Goal: Browse casually

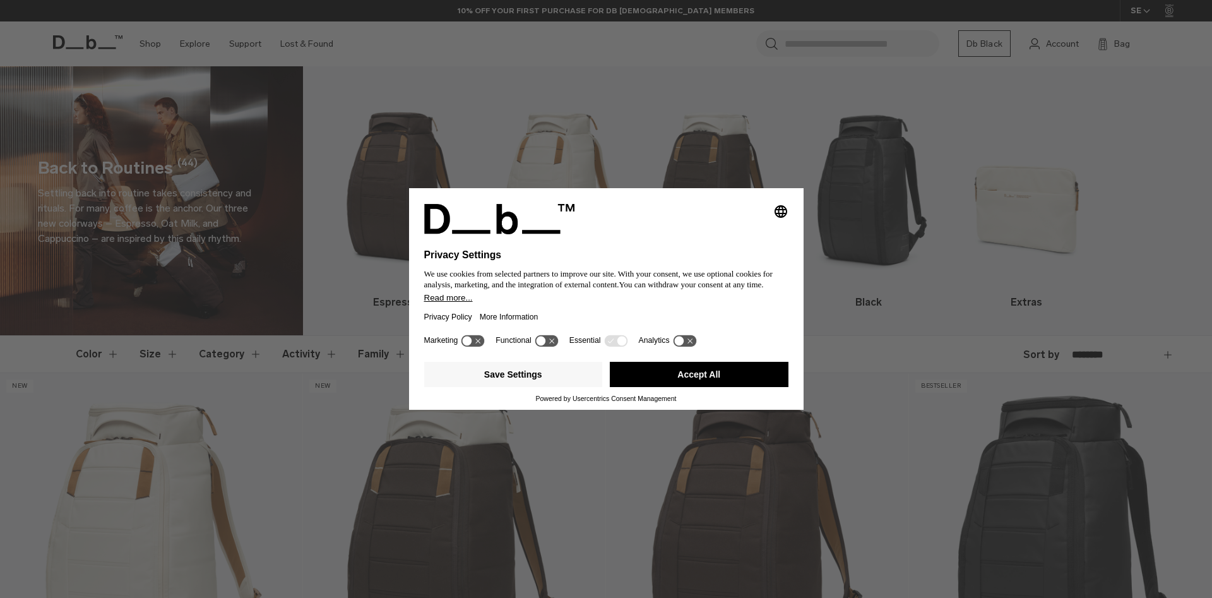
click at [767, 370] on button "Accept All" at bounding box center [699, 374] width 179 height 25
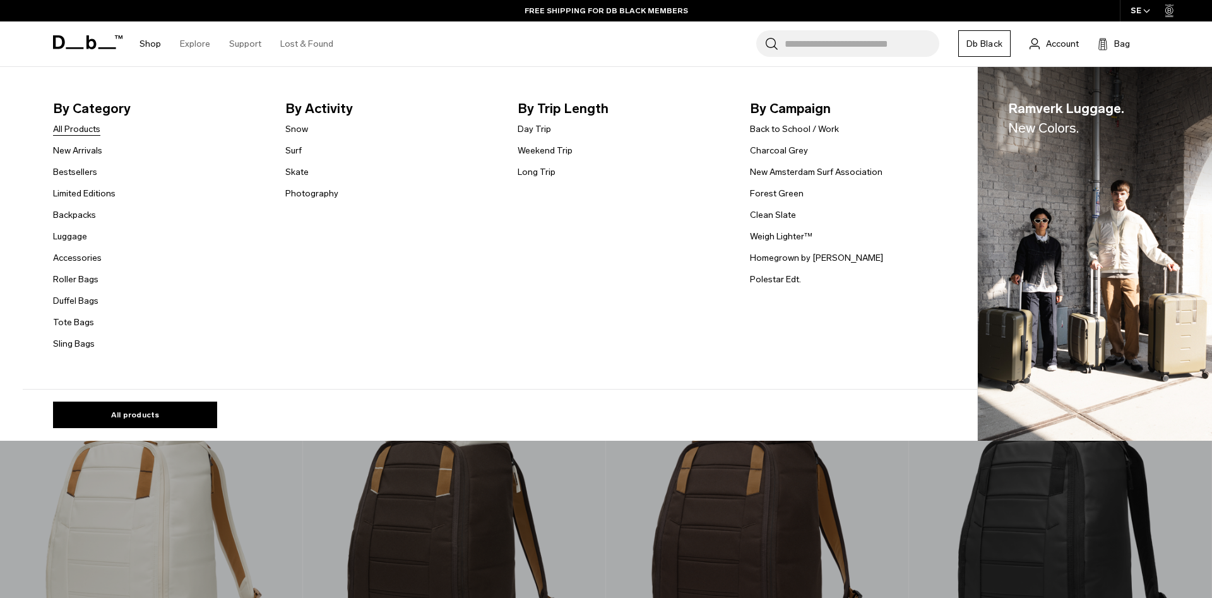
click at [68, 131] on link "All Products" at bounding box center [76, 129] width 47 height 13
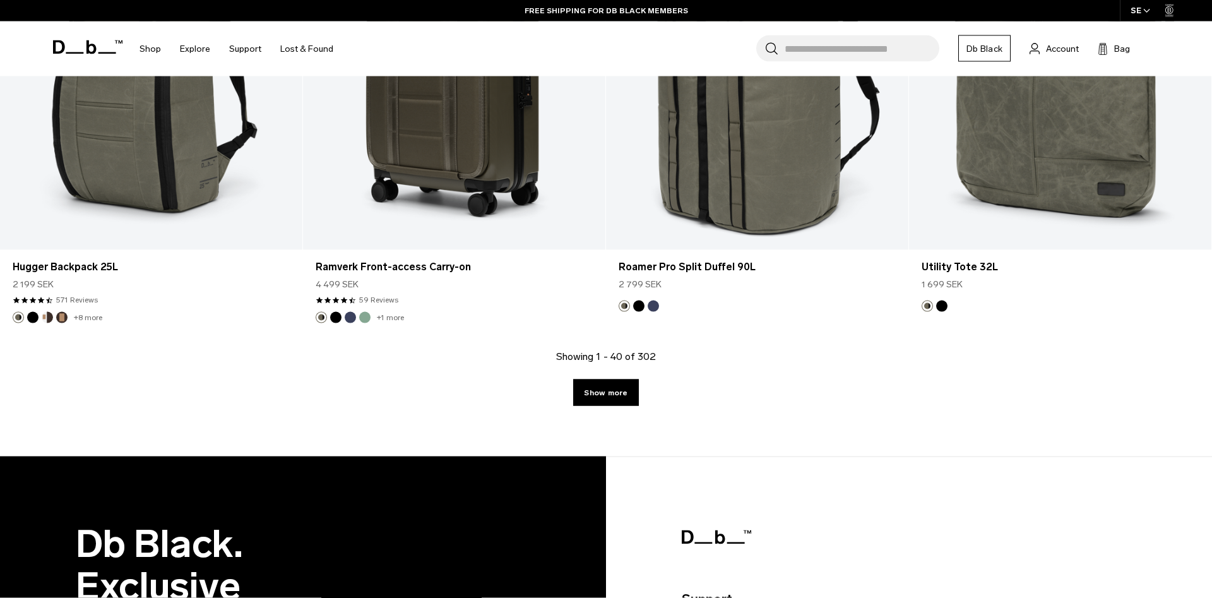
scroll to position [4762, 0]
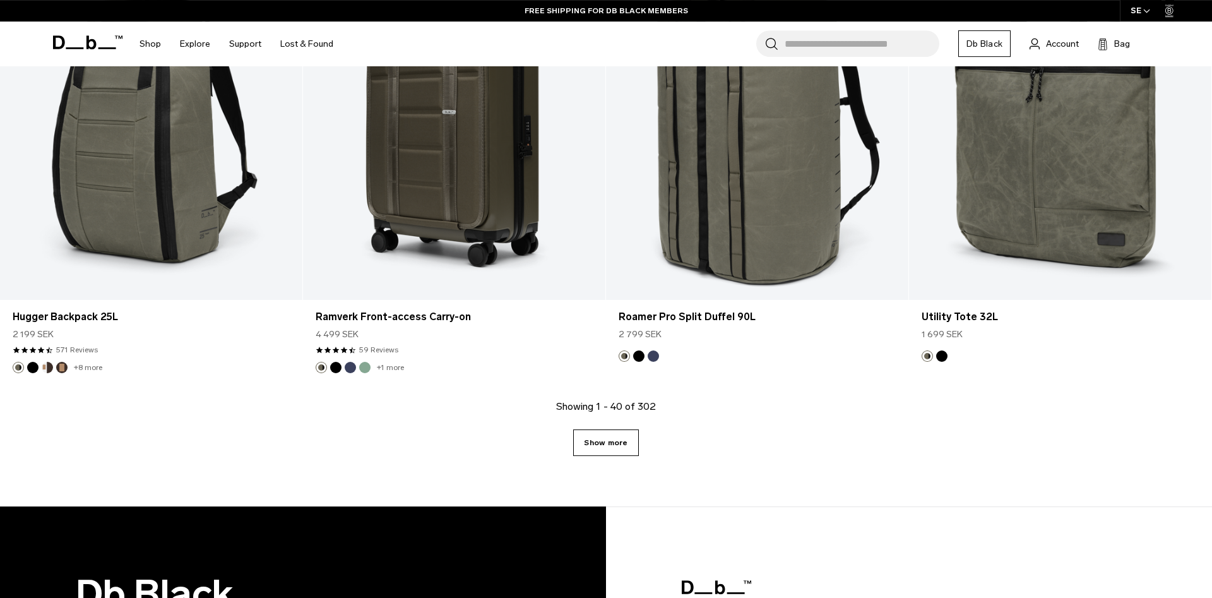
click at [609, 442] on link "Show more" at bounding box center [605, 442] width 65 height 27
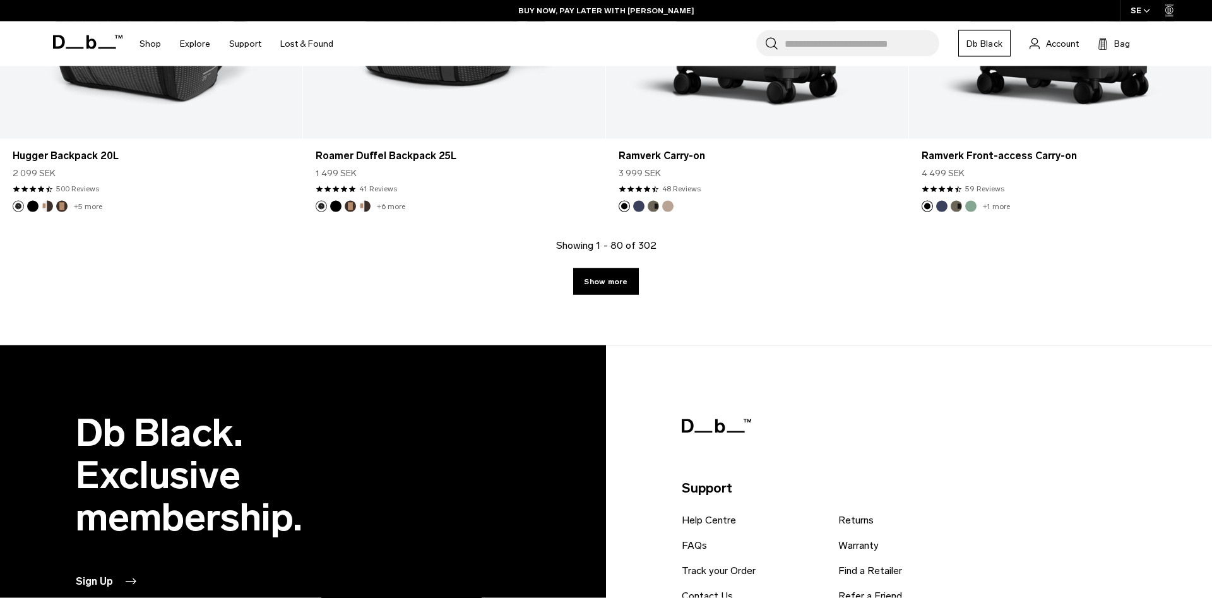
scroll to position [9263, 0]
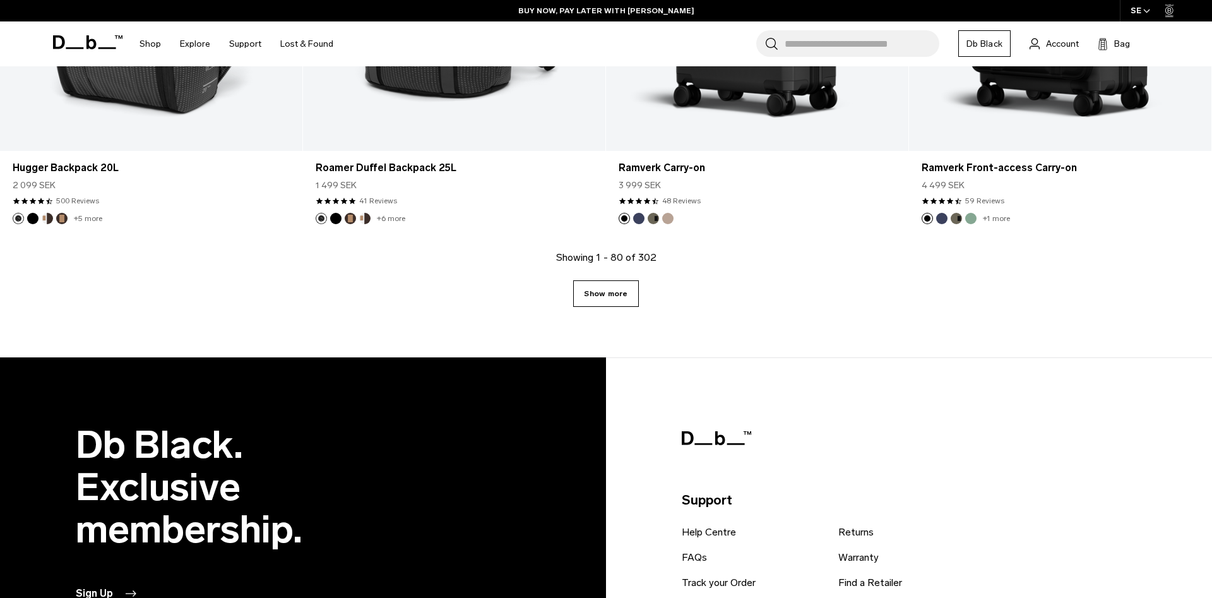
click at [609, 302] on link "Show more" at bounding box center [605, 293] width 65 height 27
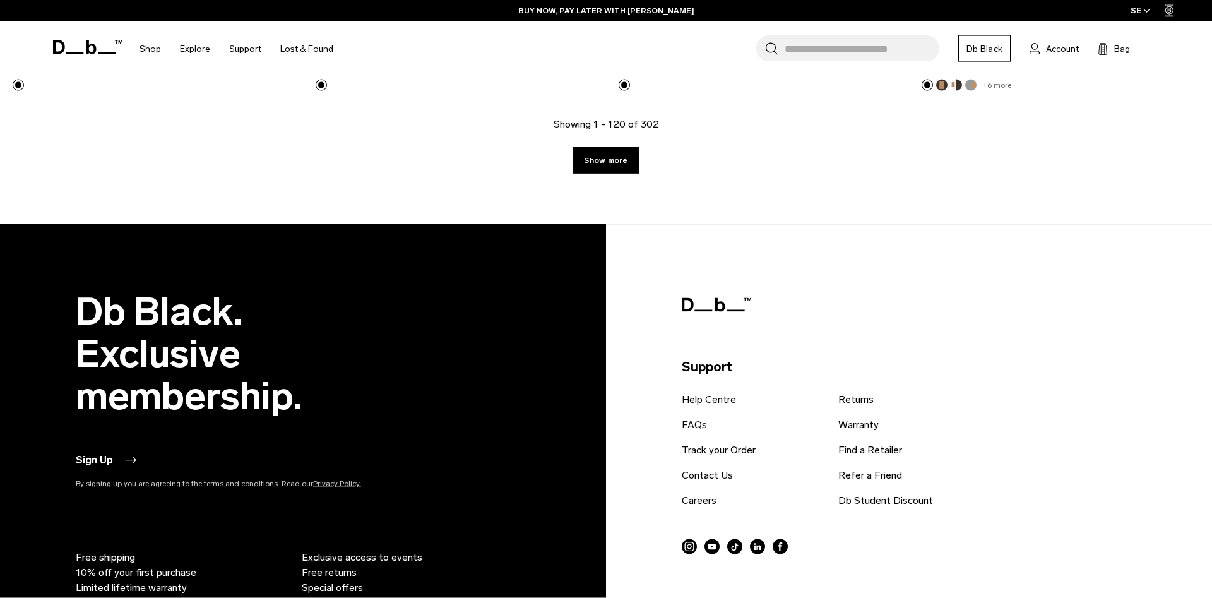
scroll to position [13561, 0]
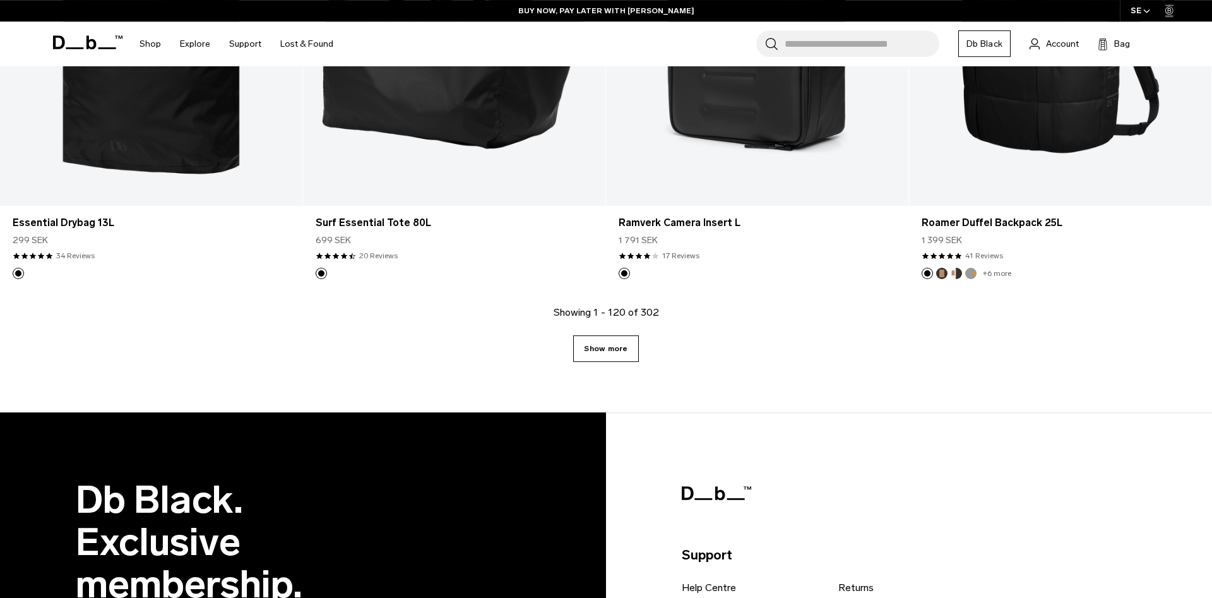
click at [604, 349] on link "Show more" at bounding box center [605, 348] width 65 height 27
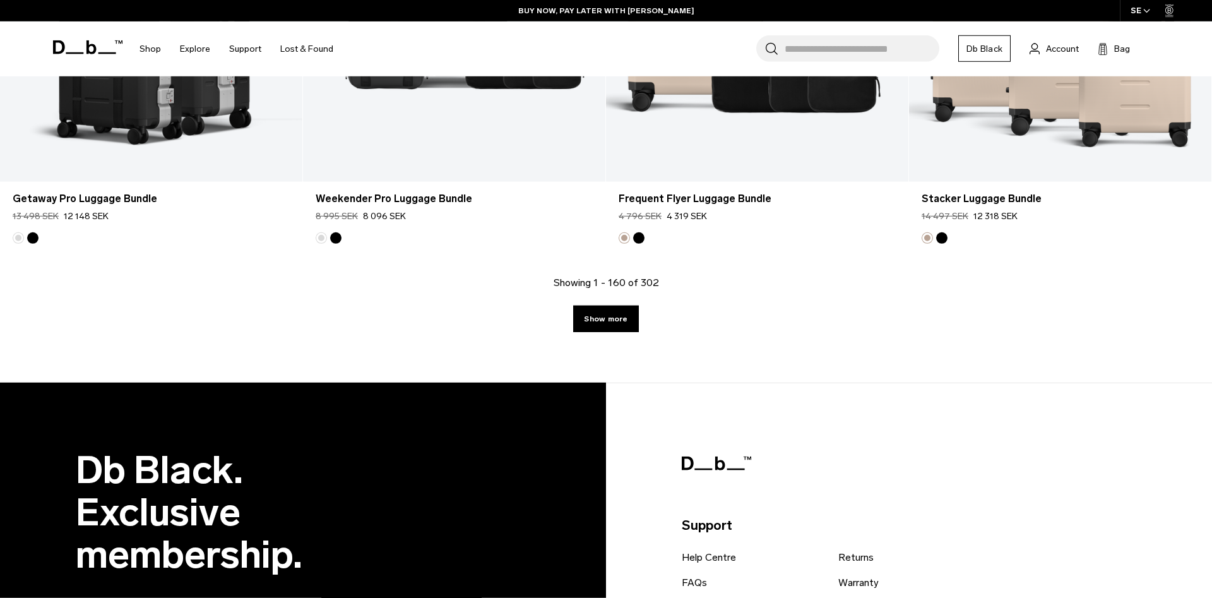
scroll to position [17911, 0]
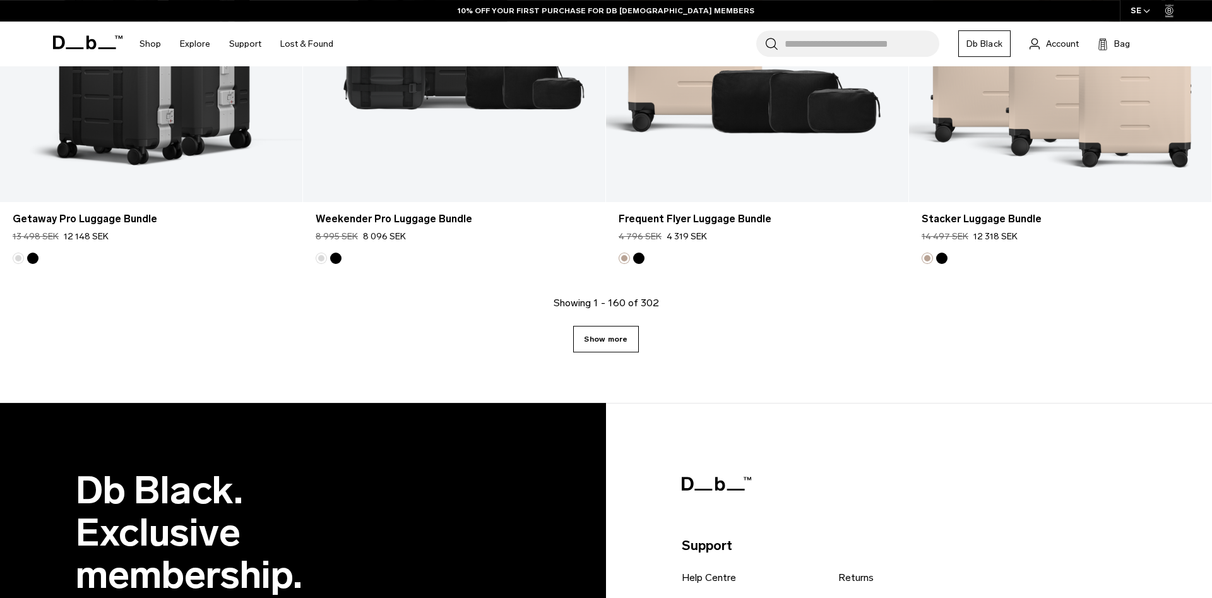
click at [604, 332] on link "Show more" at bounding box center [605, 339] width 65 height 27
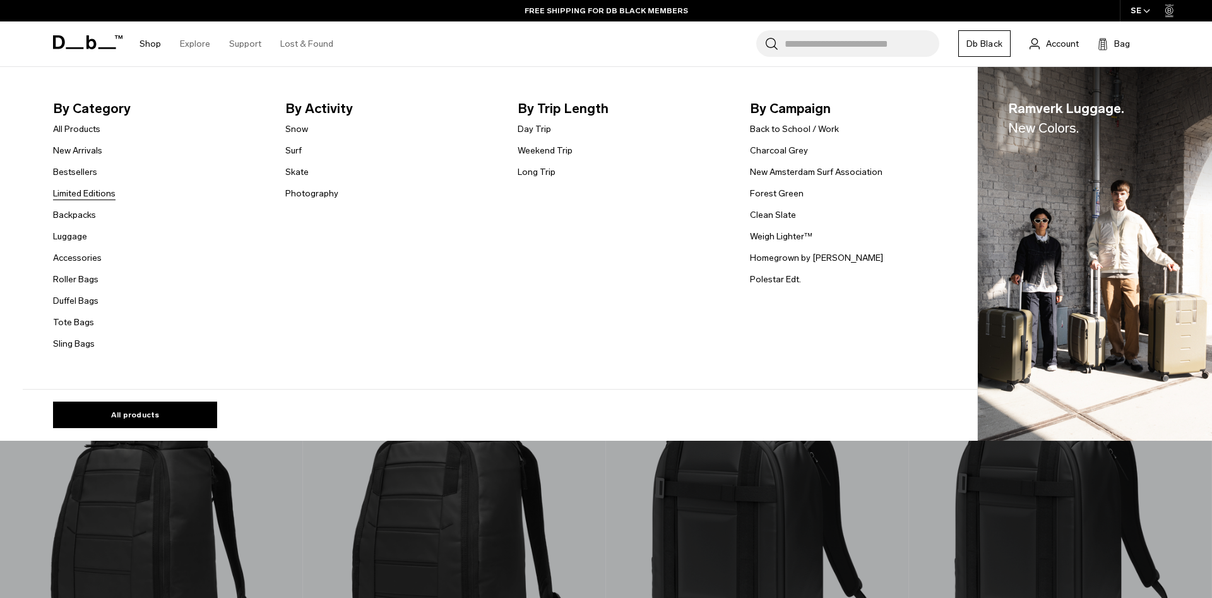
click at [108, 195] on link "Limited Editions" at bounding box center [84, 193] width 63 height 13
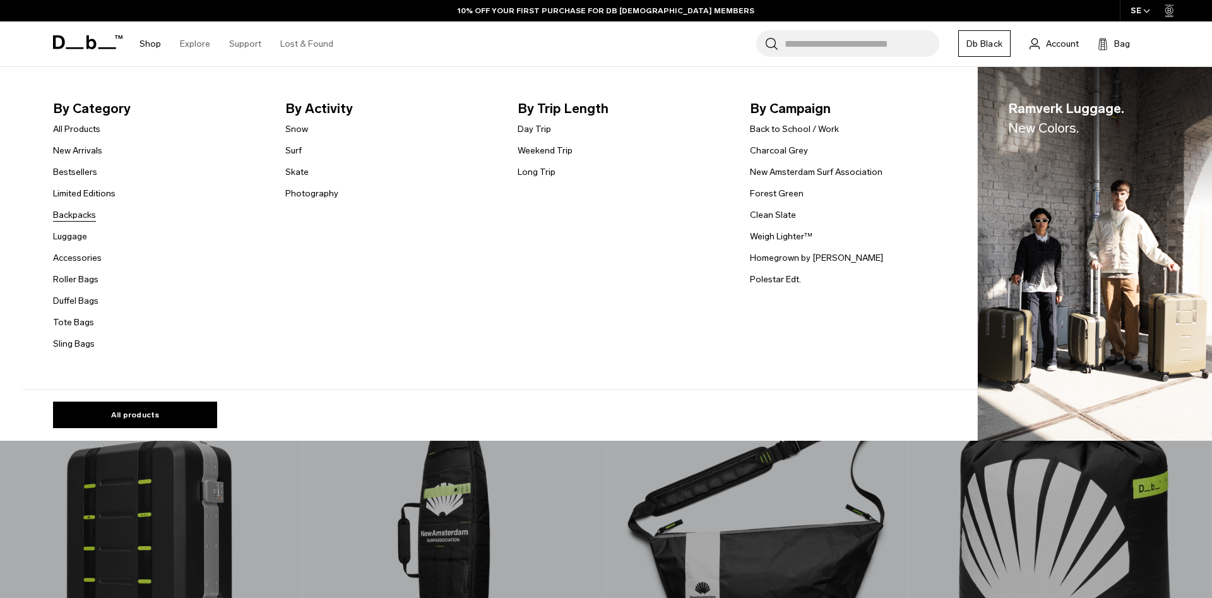
click at [80, 217] on link "Backpacks" at bounding box center [74, 214] width 43 height 13
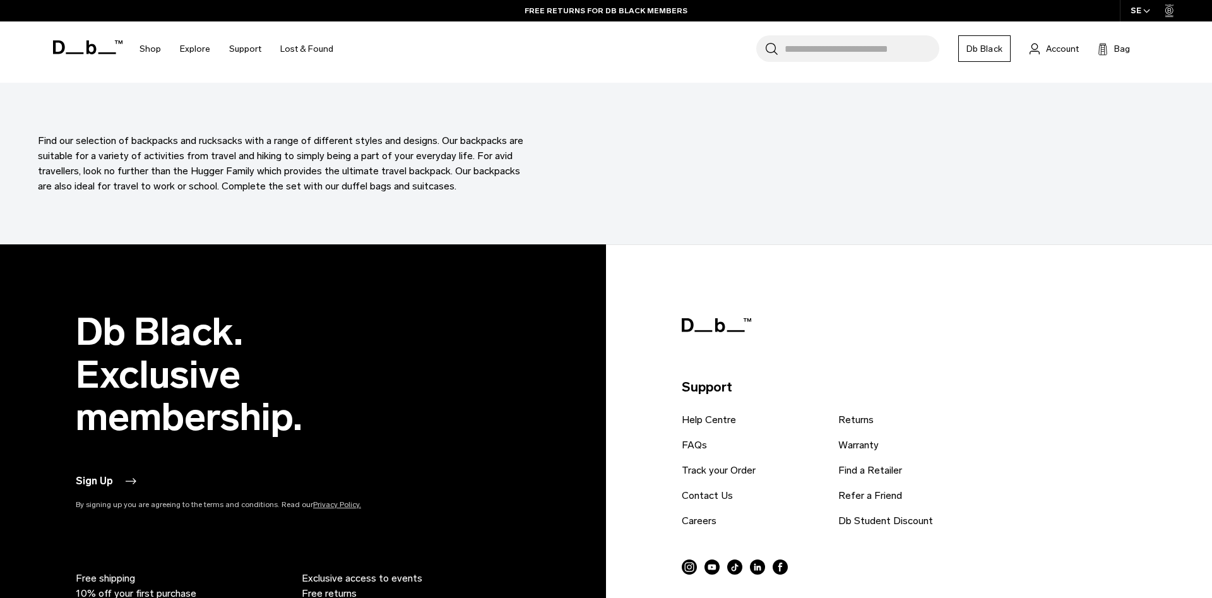
scroll to position [4487, 0]
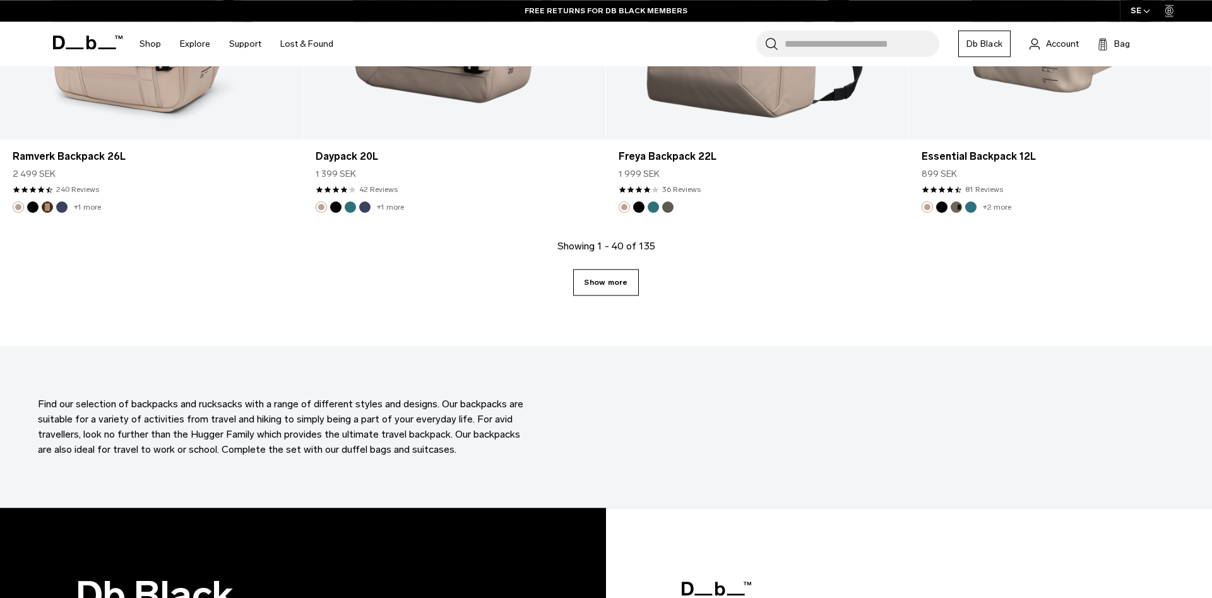
click at [602, 283] on link "Show more" at bounding box center [605, 282] width 65 height 27
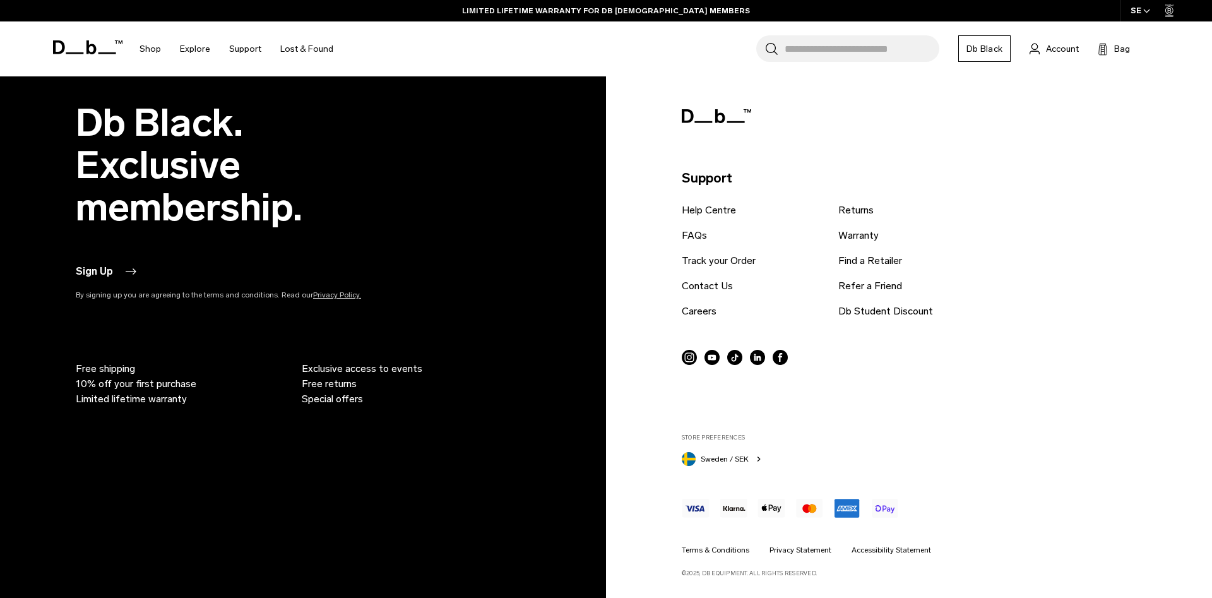
scroll to position [8648, 0]
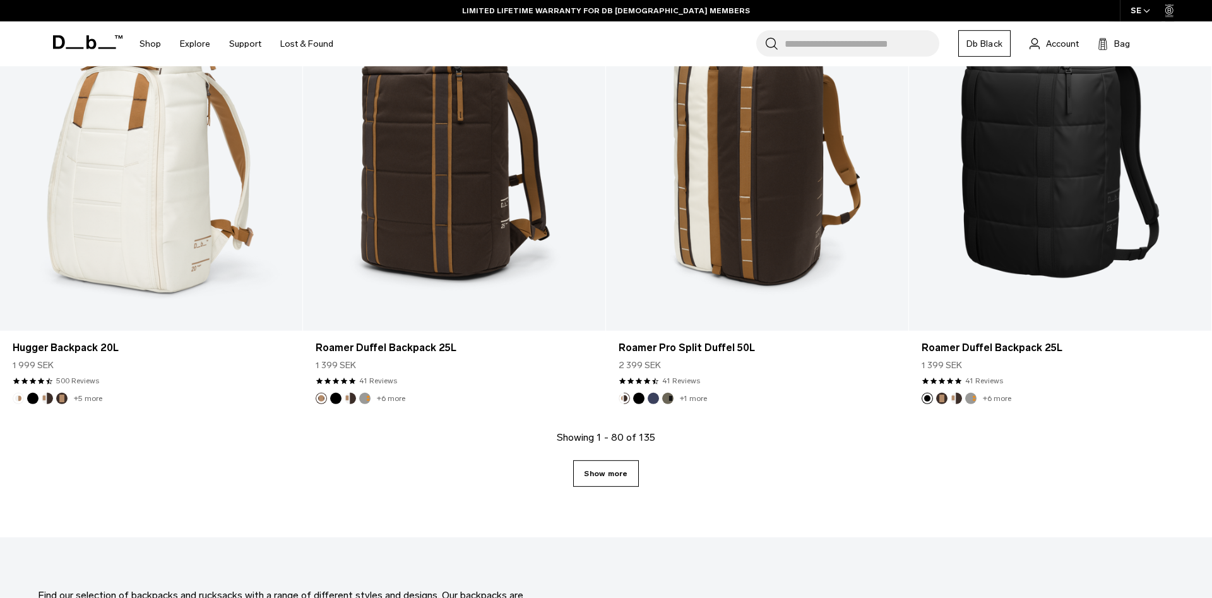
click at [596, 469] on link "Show more" at bounding box center [605, 473] width 65 height 27
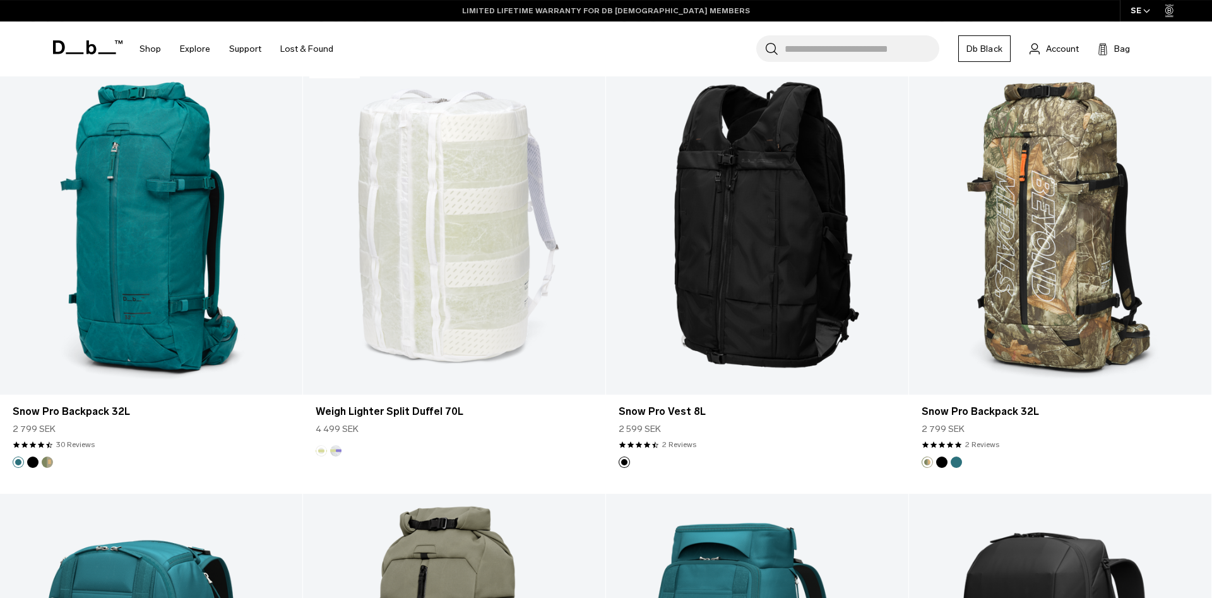
scroll to position [10387, 0]
